Goal: Information Seeking & Learning: Learn about a topic

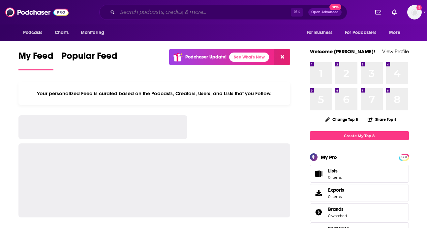
click at [176, 12] on input "Search podcasts, credits, & more..." at bounding box center [204, 12] width 174 height 11
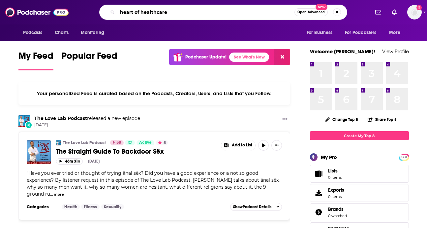
type input "heart of healthcare"
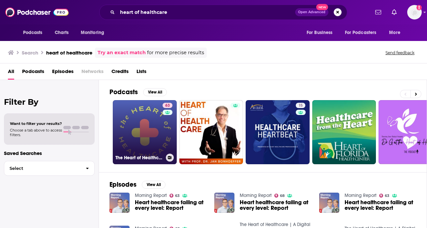
click at [139, 139] on link "63 The Heart of Healthcare | A Digital Health Podcast" at bounding box center [145, 132] width 64 height 64
